Goal: Information Seeking & Learning: Learn about a topic

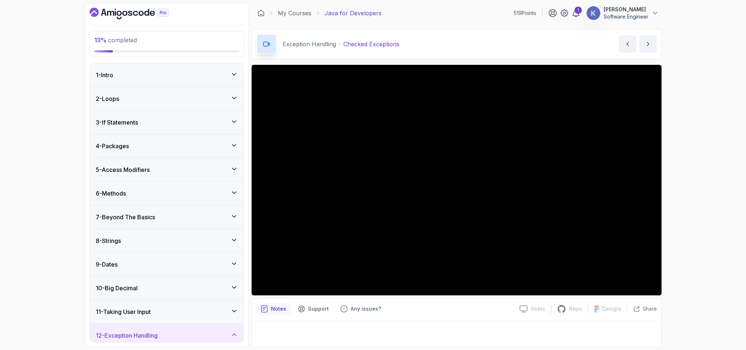
scroll to position [564, 0]
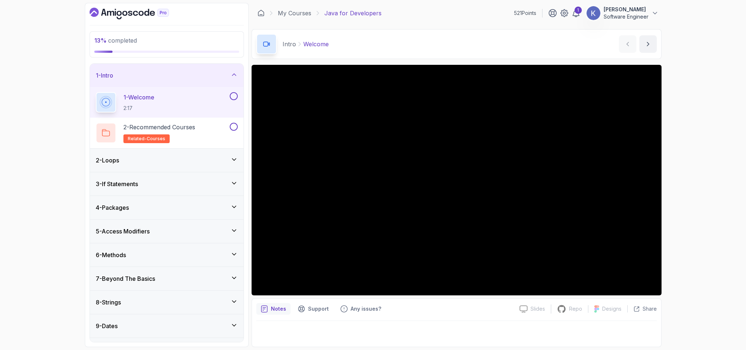
click at [94, 307] on div "8 - Strings" at bounding box center [167, 302] width 154 height 23
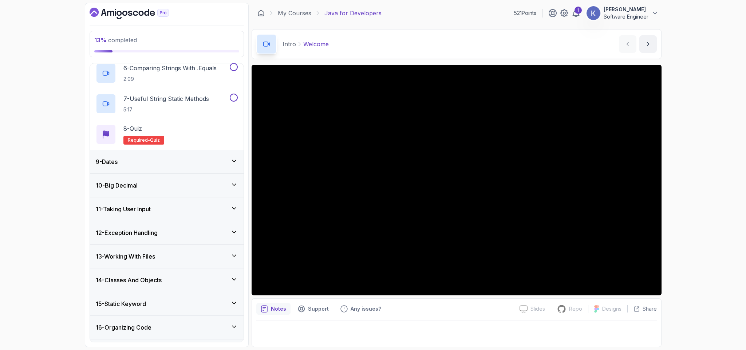
scroll to position [420, 0]
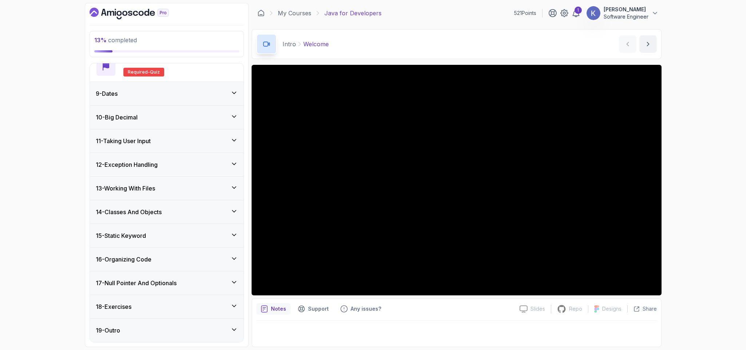
click at [109, 209] on h3 "14 - Classes And Objects" at bounding box center [129, 212] width 66 height 9
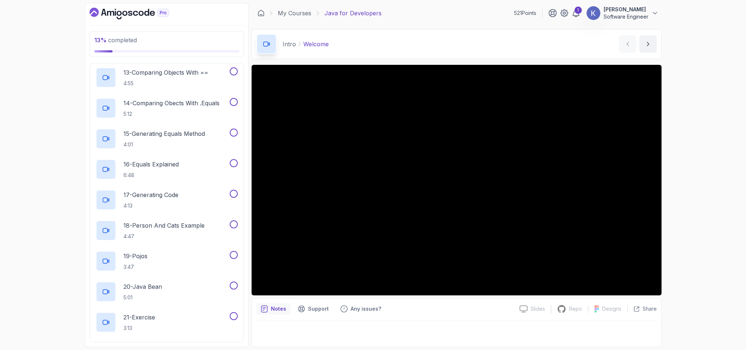
scroll to position [787, 0]
